Goal: Task Accomplishment & Management: Use online tool/utility

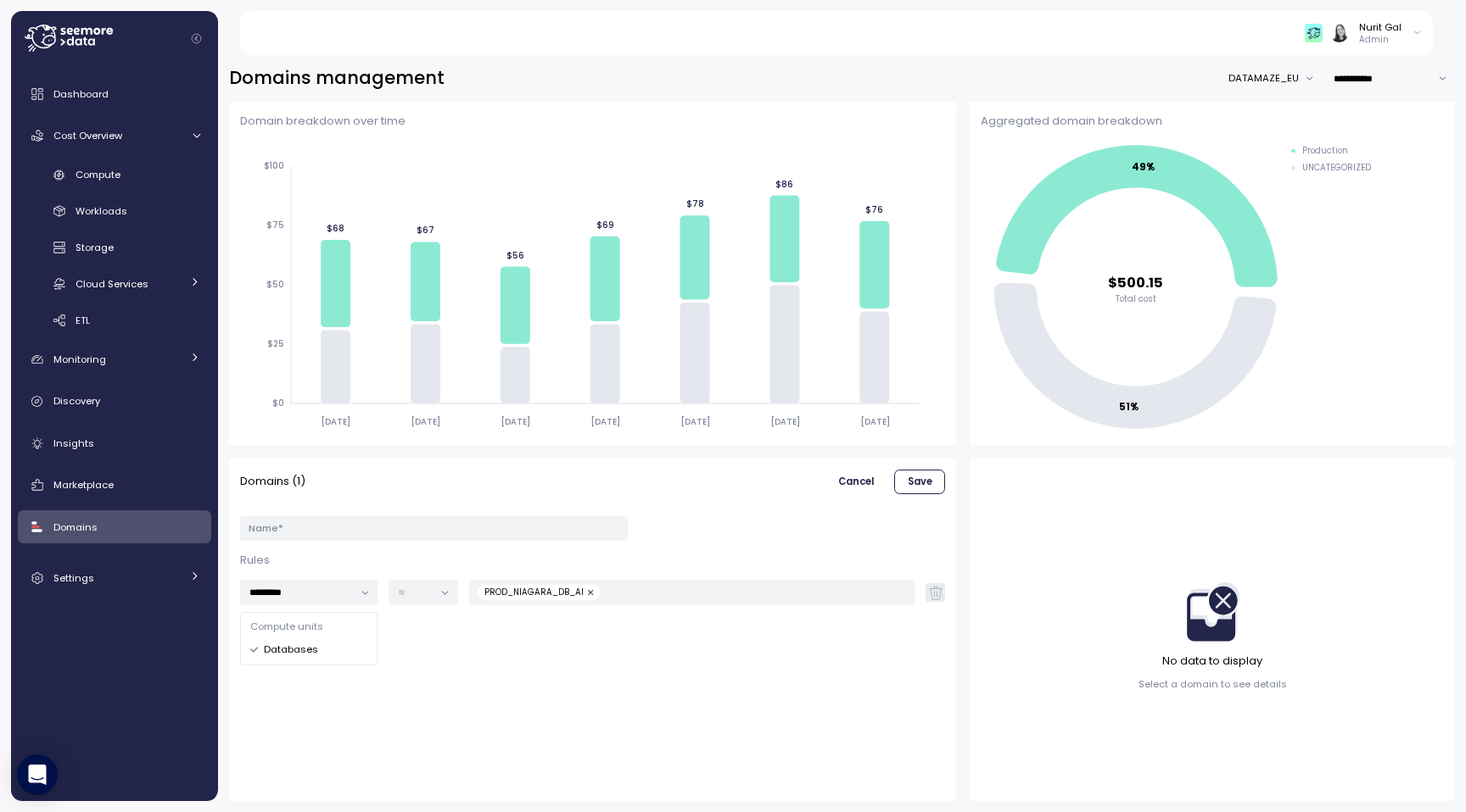
click at [133, 158] on div "Dashboard Cost Overview Compute Workloads Storage Cloud Services Clustering col…" at bounding box center [114, 336] width 193 height 518
click at [133, 174] on div "Compute" at bounding box center [138, 174] width 125 height 17
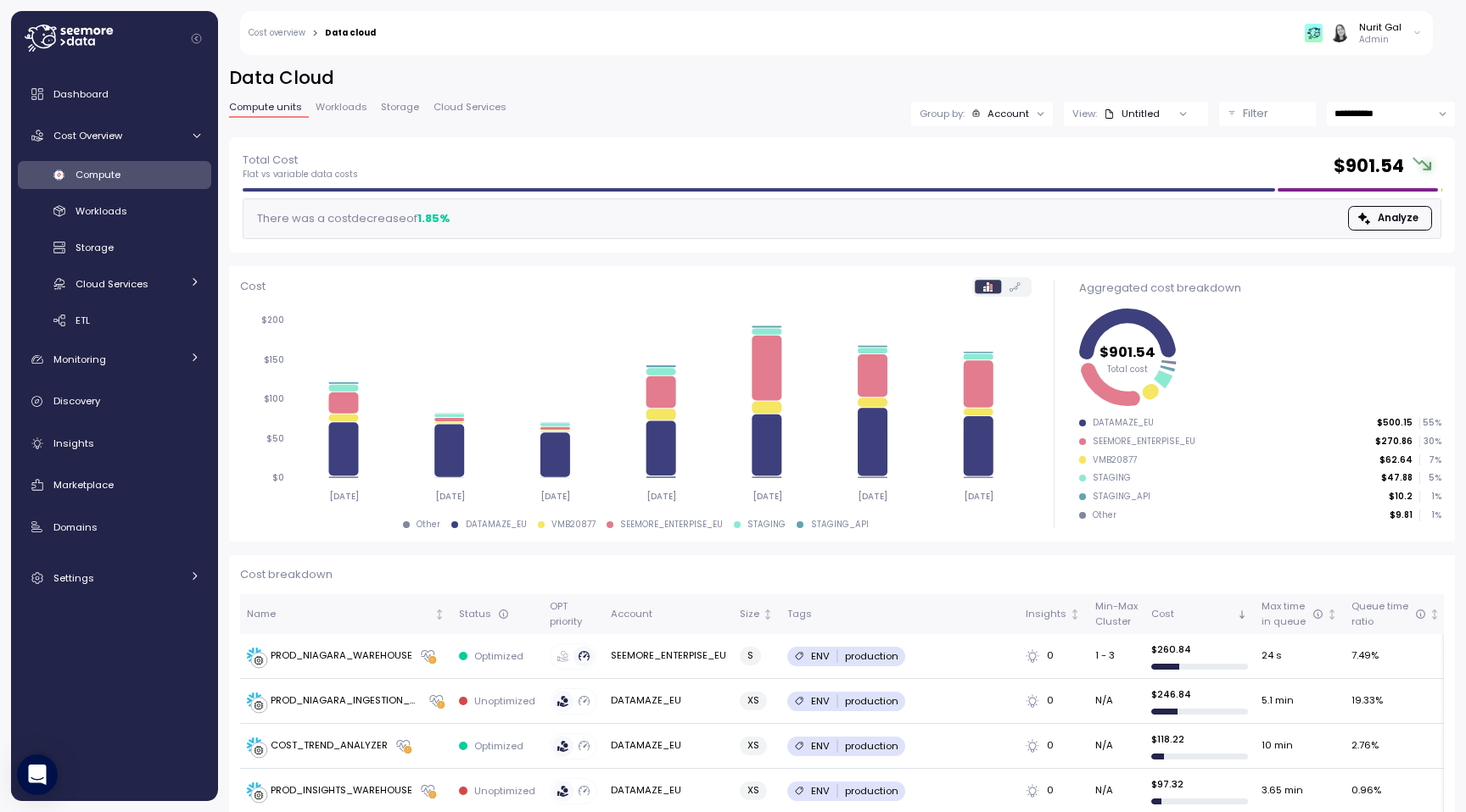
click at [1246, 106] on p "Filter" at bounding box center [1255, 113] width 25 height 17
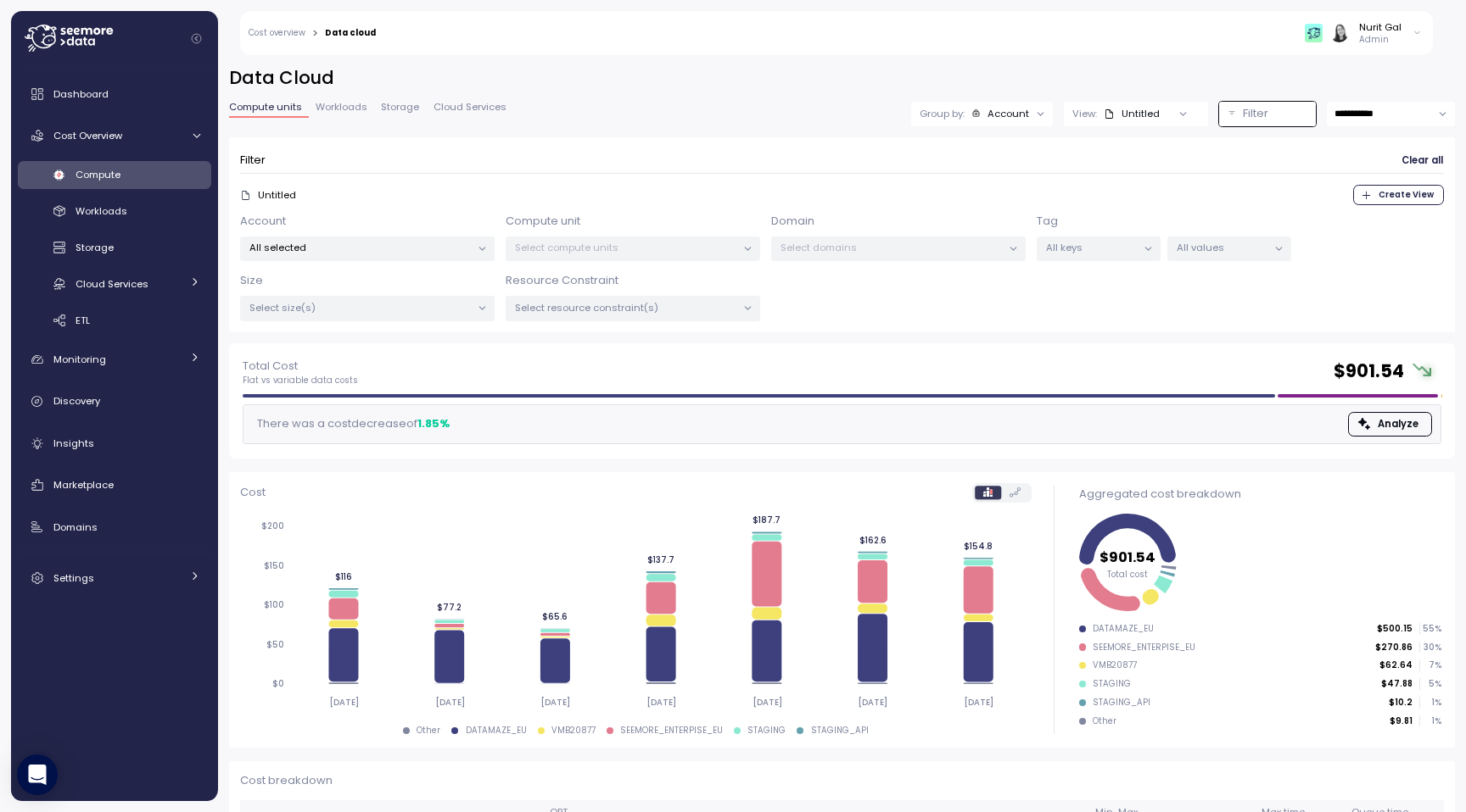
click at [555, 260] on div "Select compute units" at bounding box center [633, 248] width 255 height 25
click at [557, 255] on div "Select compute units" at bounding box center [633, 248] width 255 height 25
click at [561, 254] on p "Select compute units" at bounding box center [625, 247] width 221 height 13
click at [736, 250] on div at bounding box center [747, 248] width 24 height 24
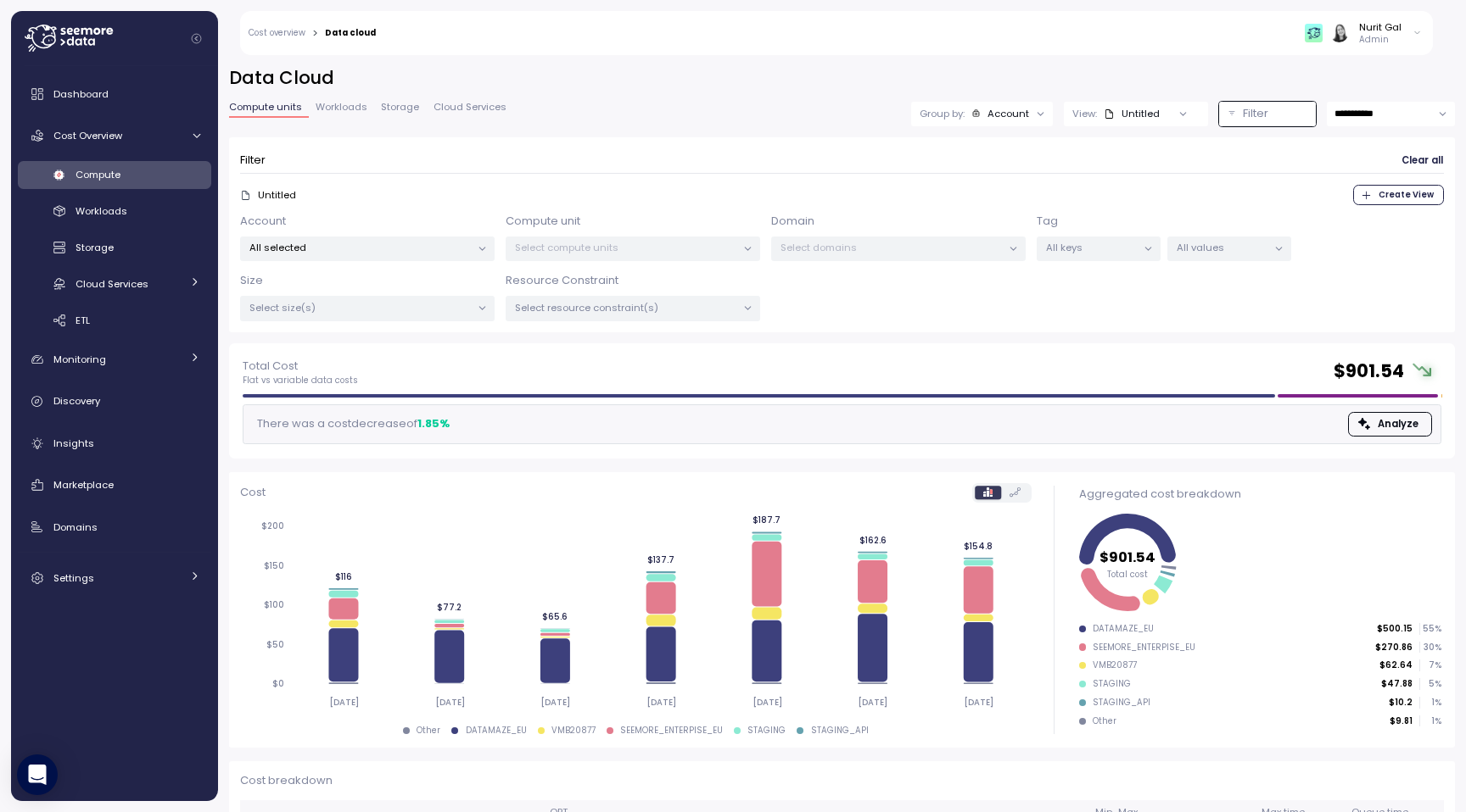
click at [437, 256] on div "All selected" at bounding box center [367, 248] width 255 height 25
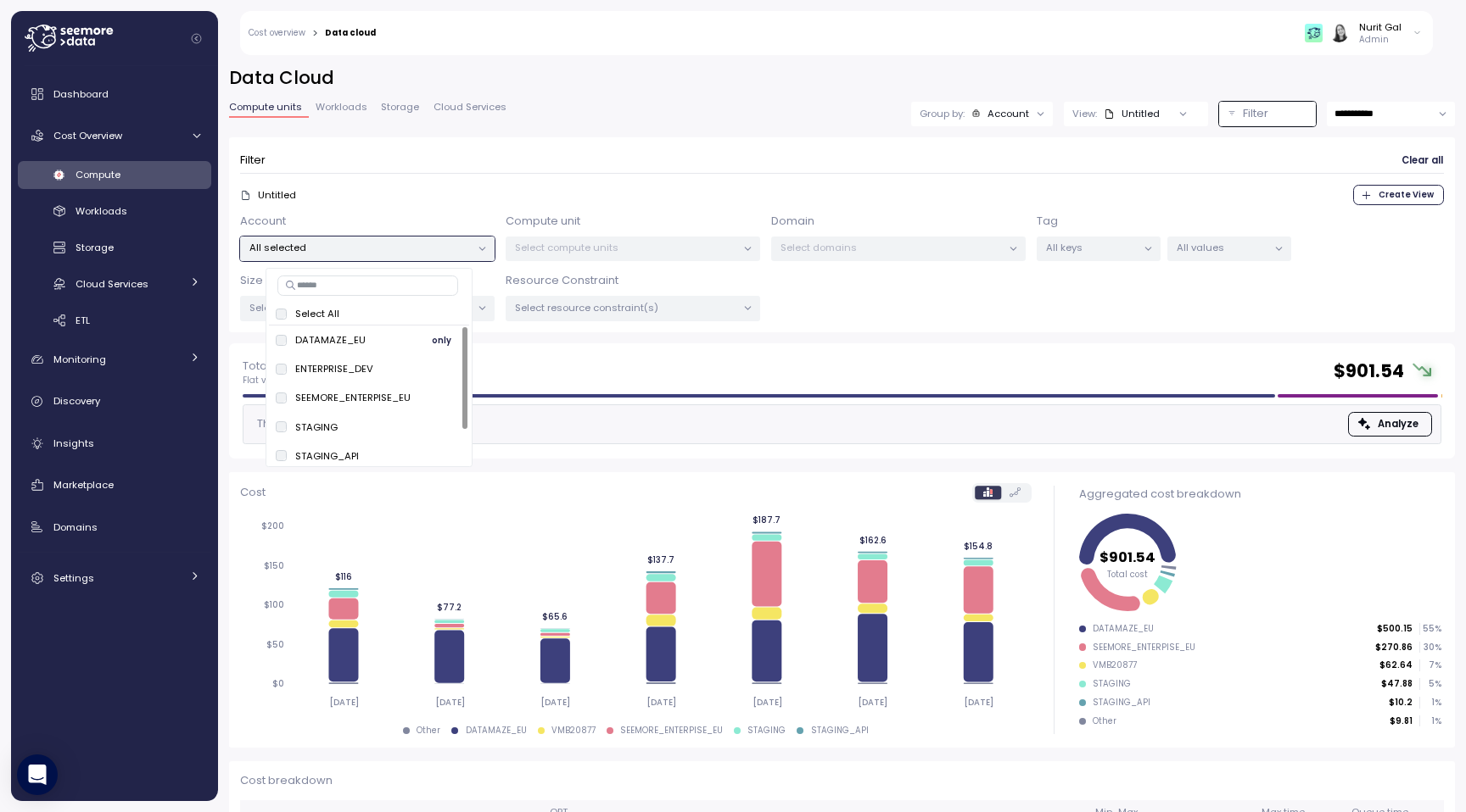
click at [433, 342] on span "only" at bounding box center [442, 340] width 19 height 18
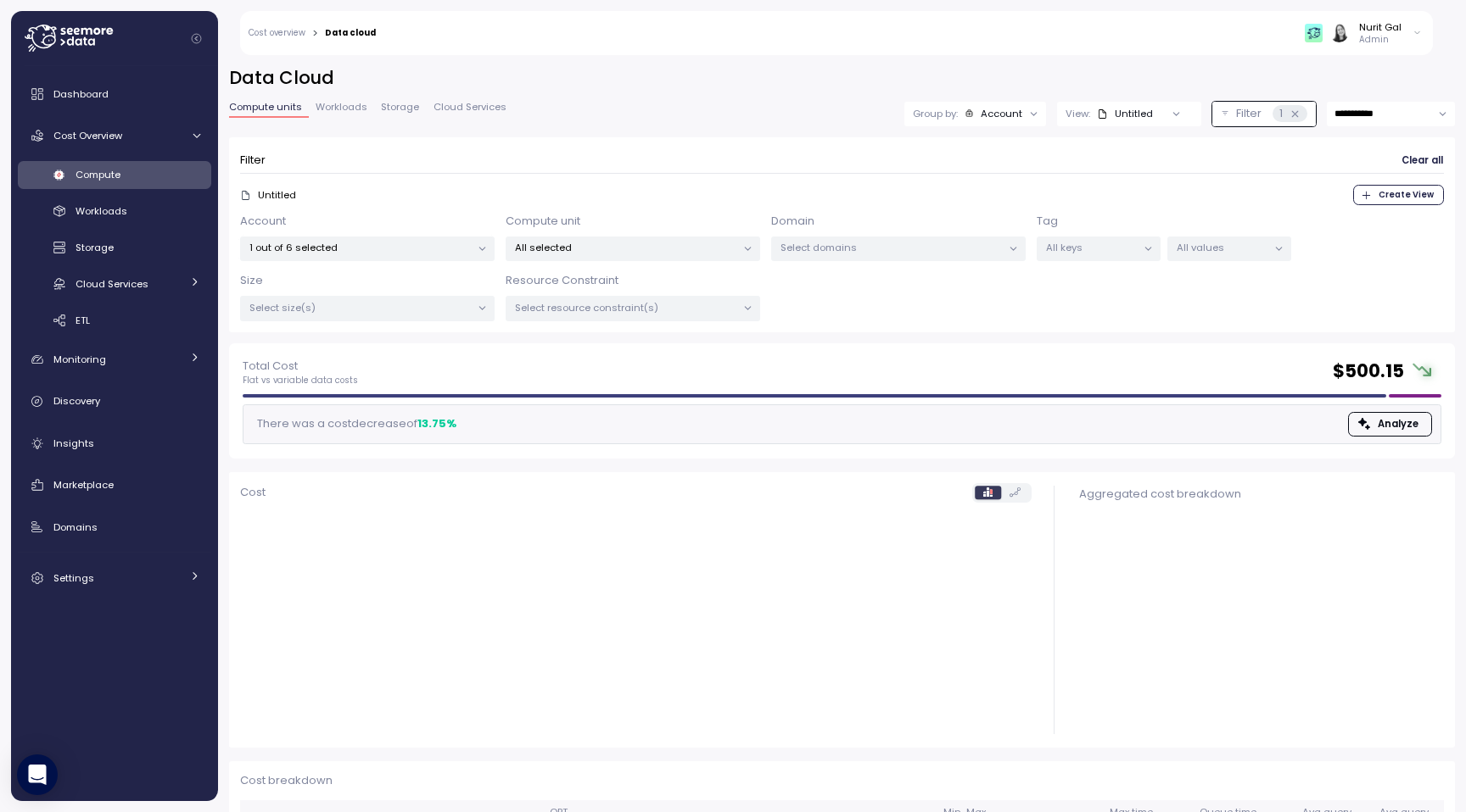
click at [656, 255] on div "All selected" at bounding box center [633, 248] width 255 height 25
